Goal: Navigation & Orientation: Find specific page/section

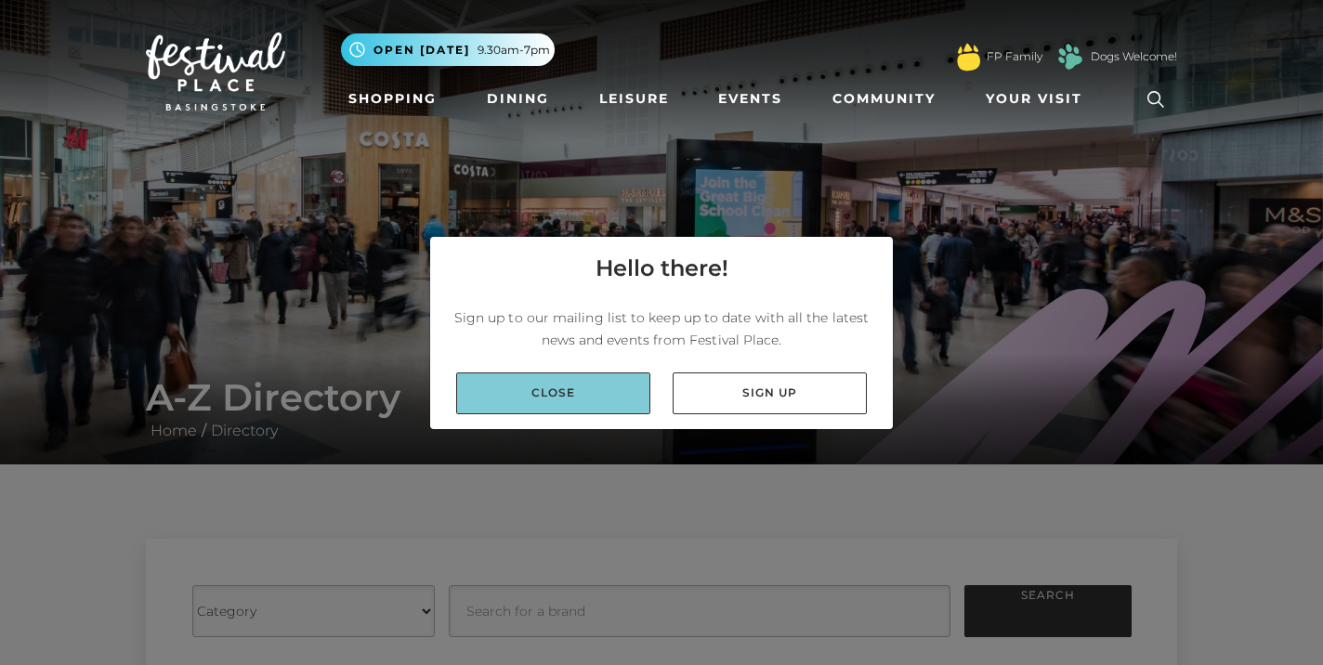
click at [589, 397] on link "Close" at bounding box center [553, 394] width 194 height 42
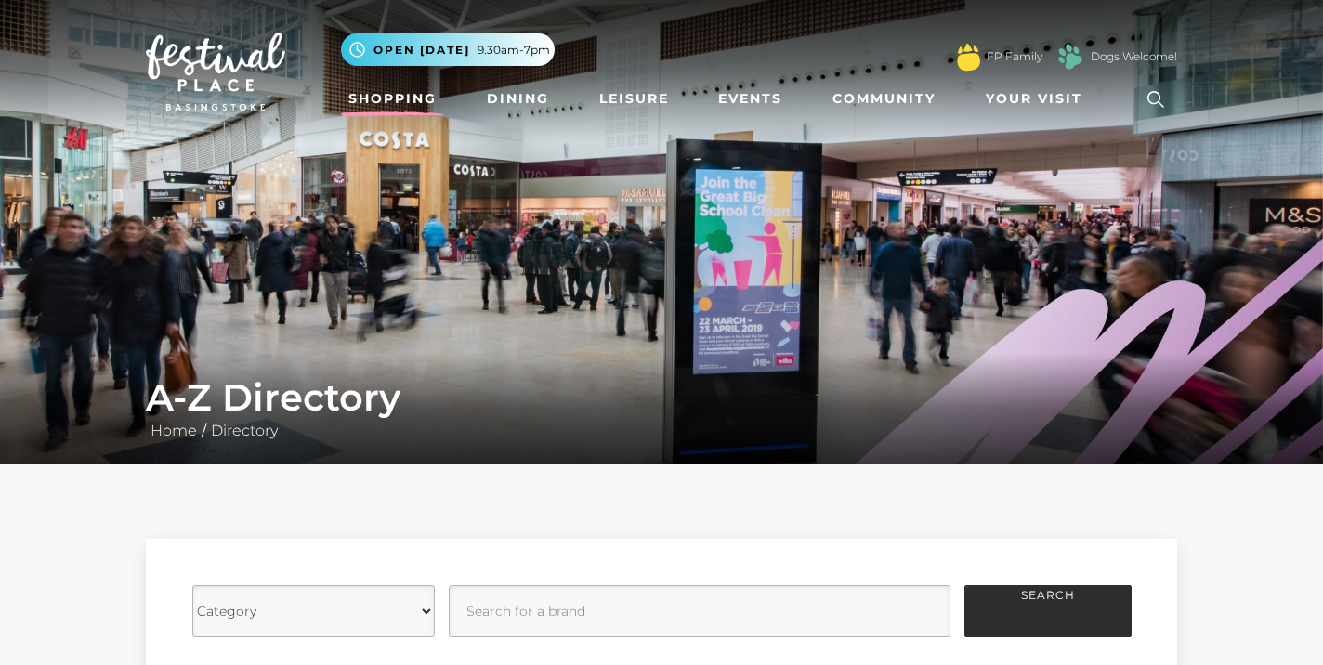
click at [401, 95] on link "Shopping" at bounding box center [392, 99] width 103 height 34
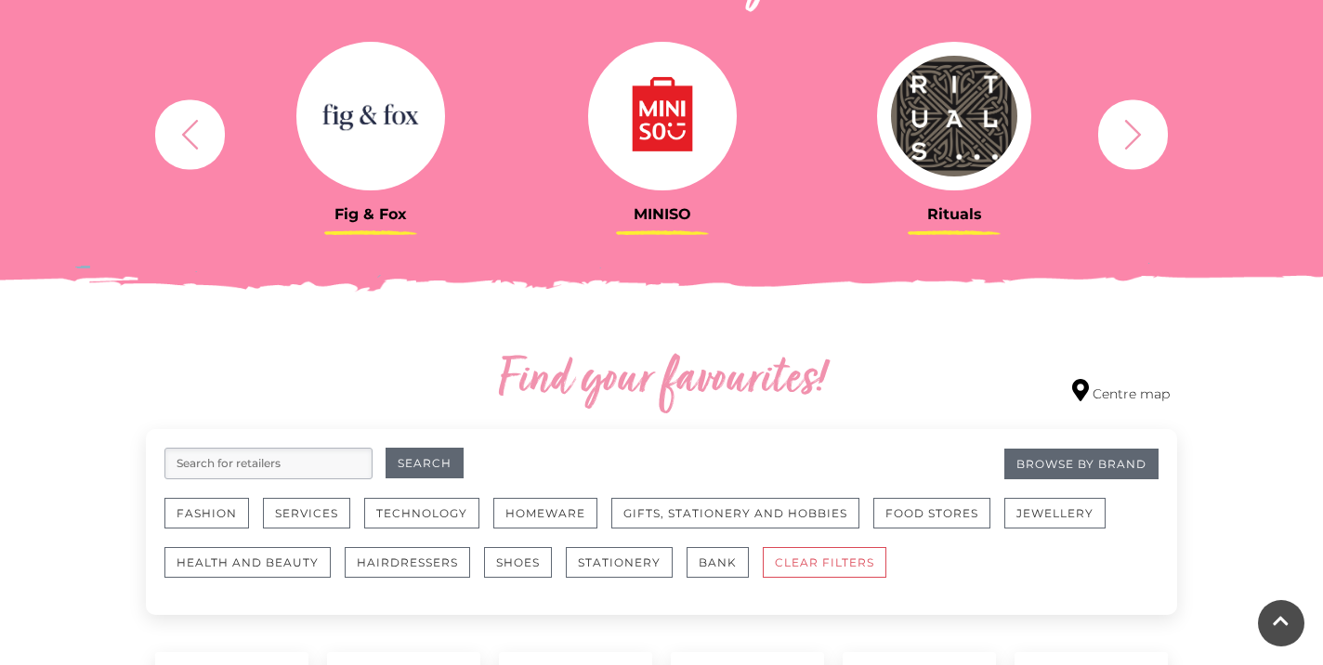
scroll to position [731, 0]
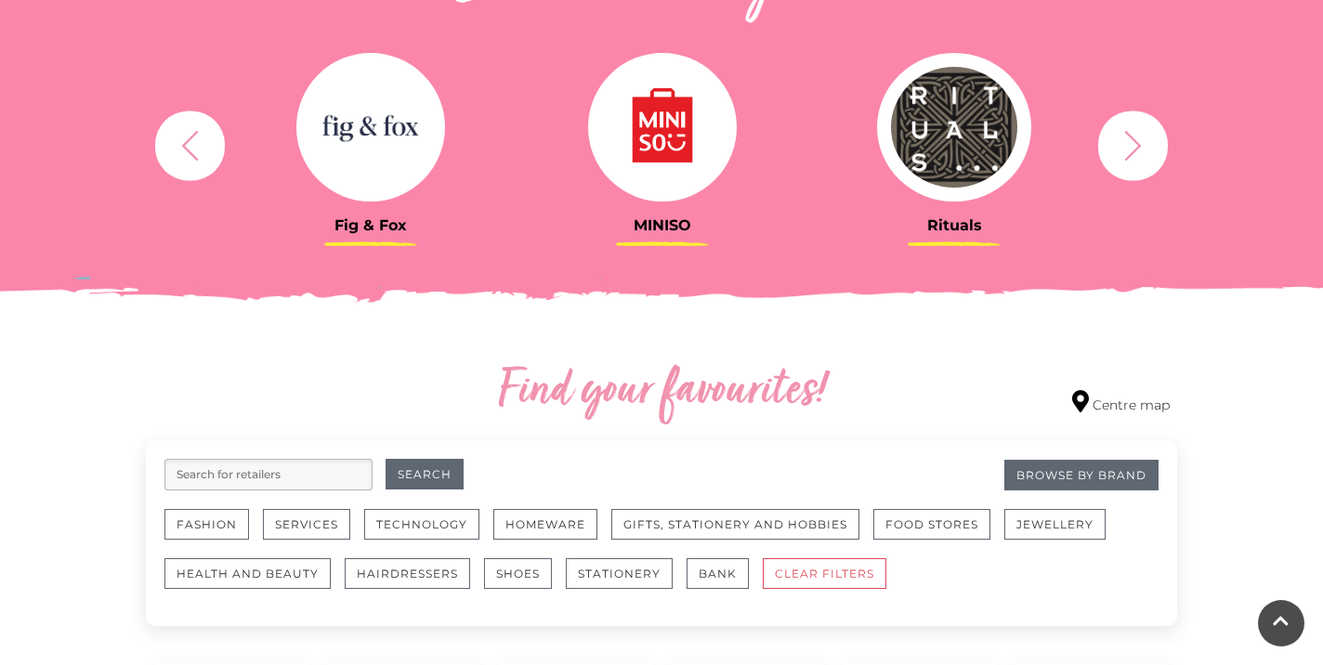
click at [1107, 136] on button "button" at bounding box center [1133, 146] width 70 height 70
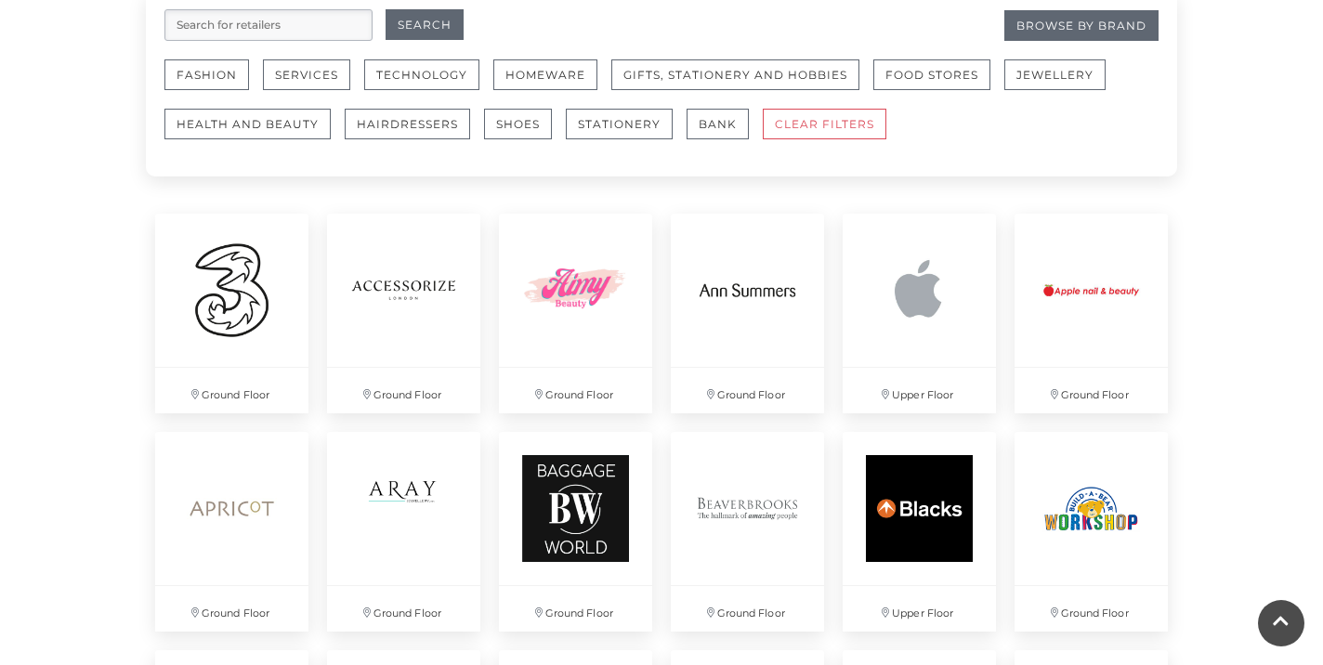
scroll to position [1176, 0]
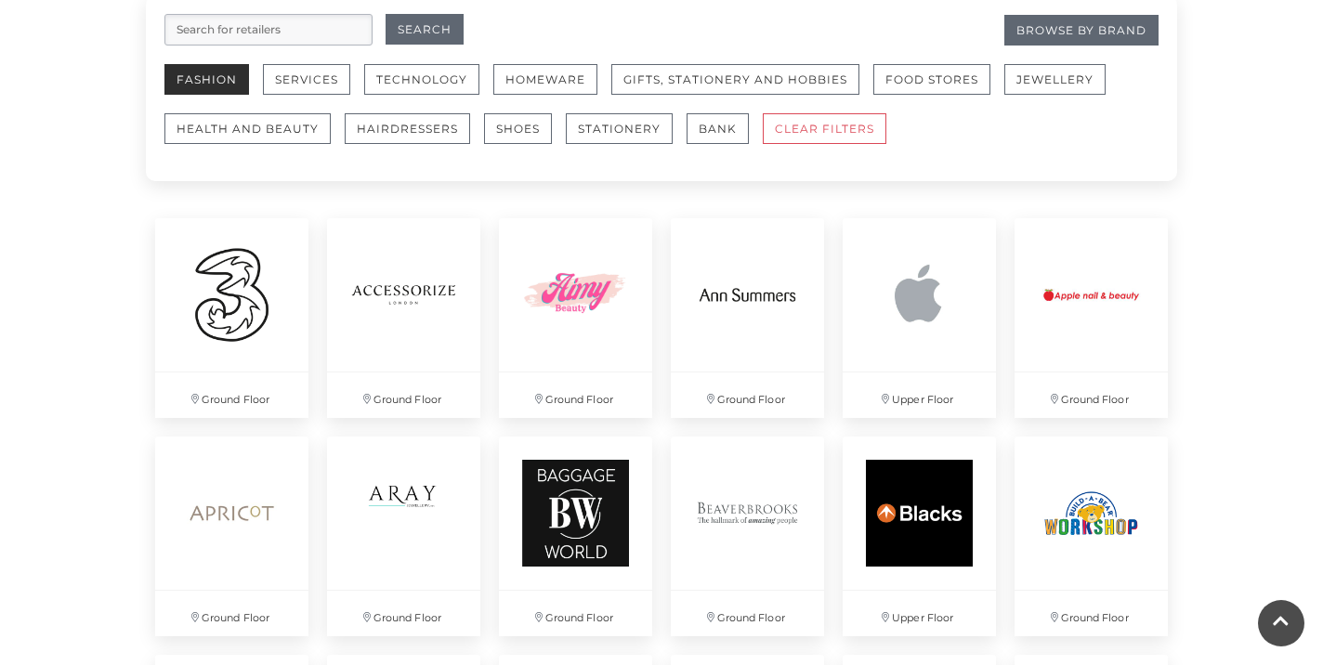
click at [211, 85] on button "Fashion" at bounding box center [206, 79] width 85 height 31
